Goal: Check status

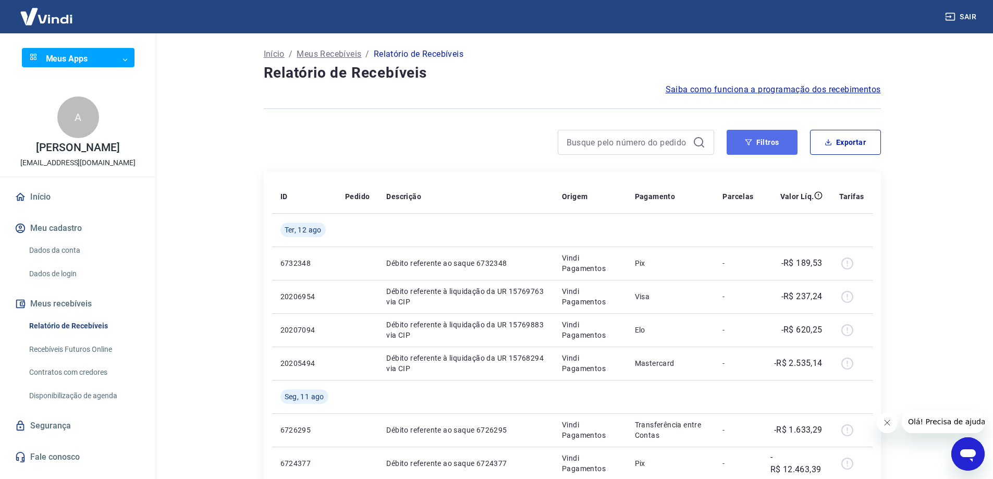
click at [754, 146] on button "Filtros" at bounding box center [761, 142] width 71 height 25
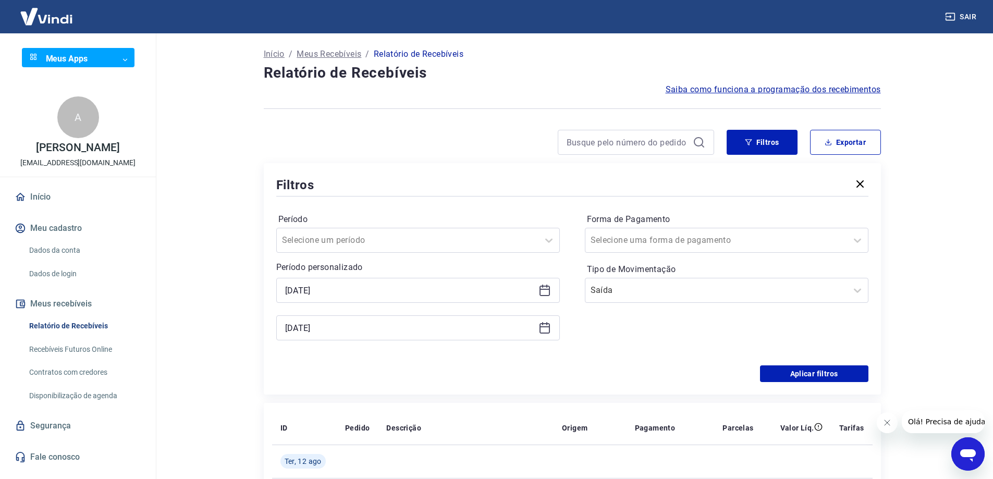
click at [544, 290] on icon at bounding box center [544, 290] width 13 height 13
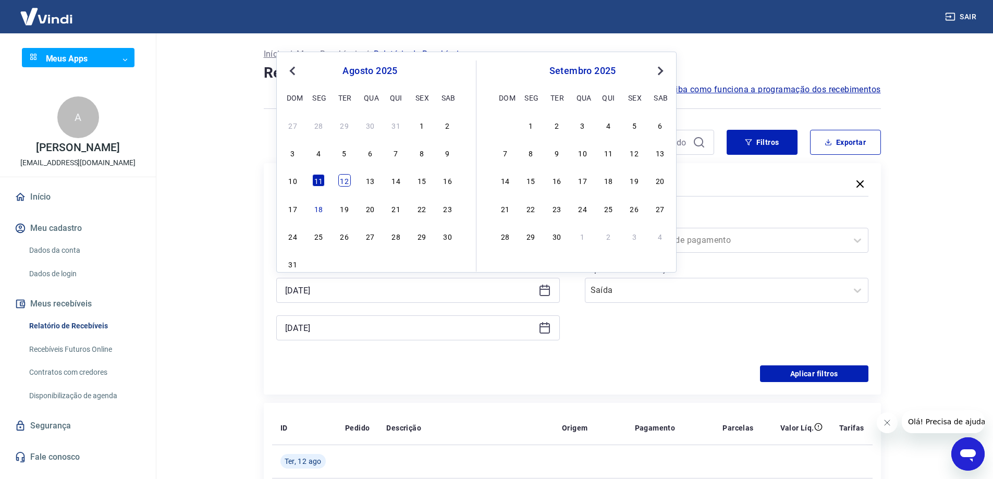
click at [339, 181] on div "12" at bounding box center [344, 180] width 13 height 13
type input "[DATE]"
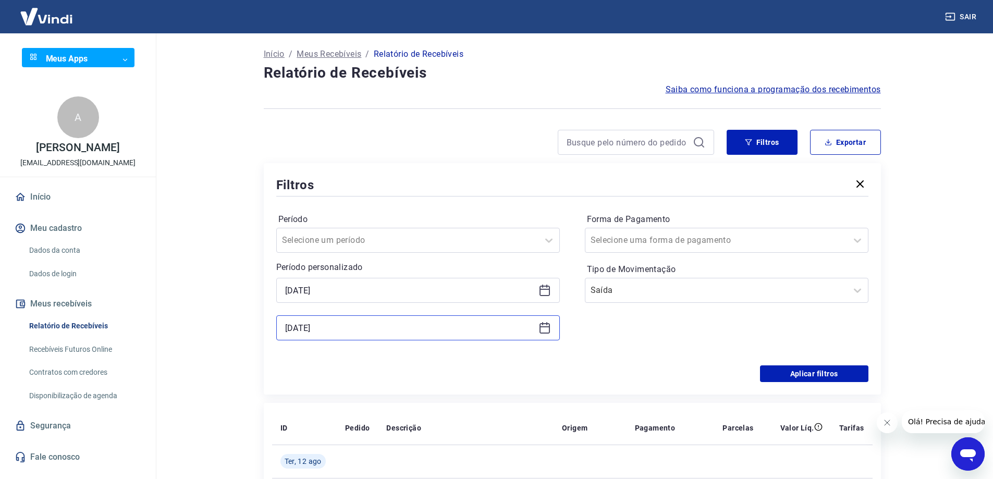
click at [391, 329] on input "[DATE]" at bounding box center [409, 328] width 249 height 16
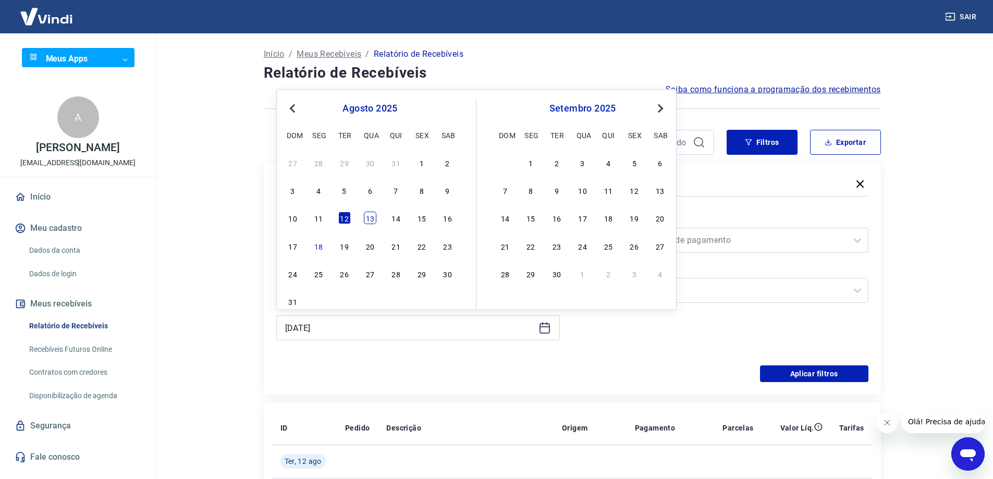
click at [372, 220] on div "13" at bounding box center [370, 218] width 13 height 13
type input "[DATE]"
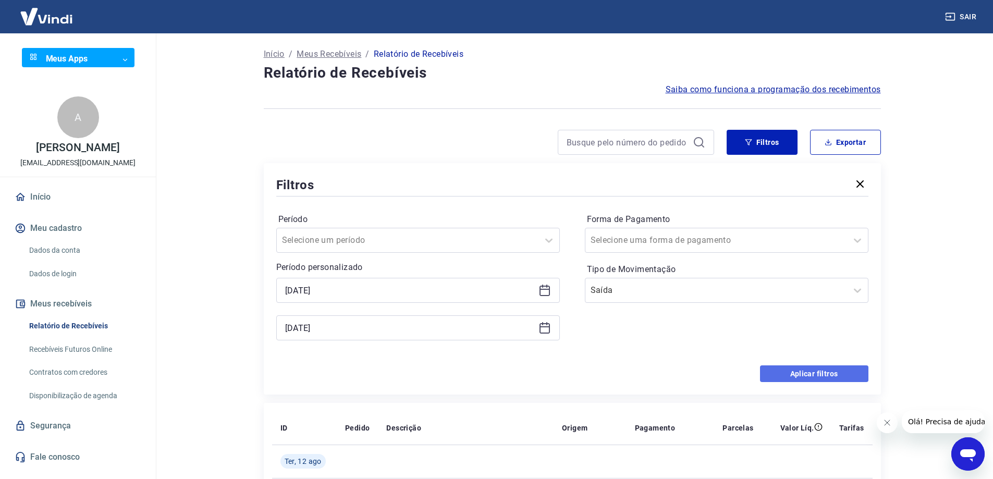
click at [782, 374] on button "Aplicar filtros" at bounding box center [814, 373] width 108 height 17
